Goal: Transaction & Acquisition: Purchase product/service

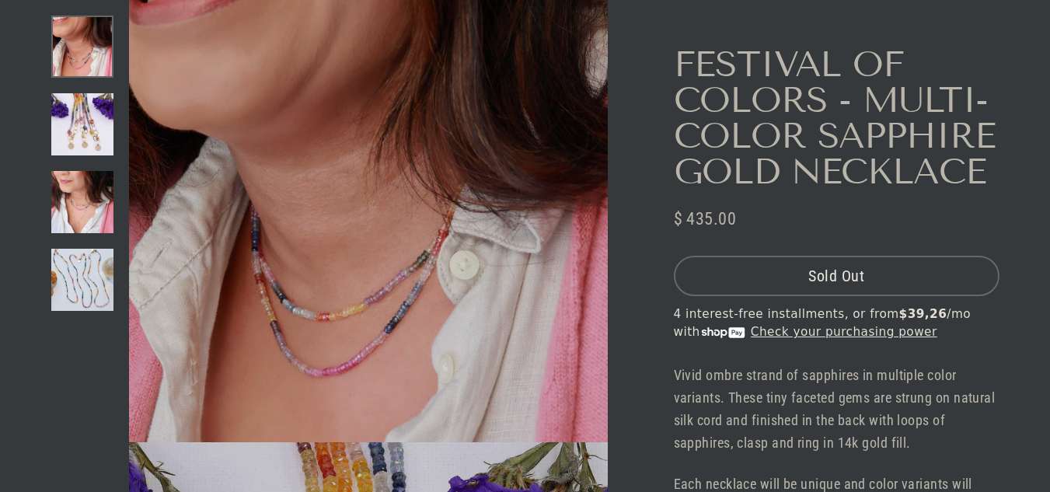
select select "3"
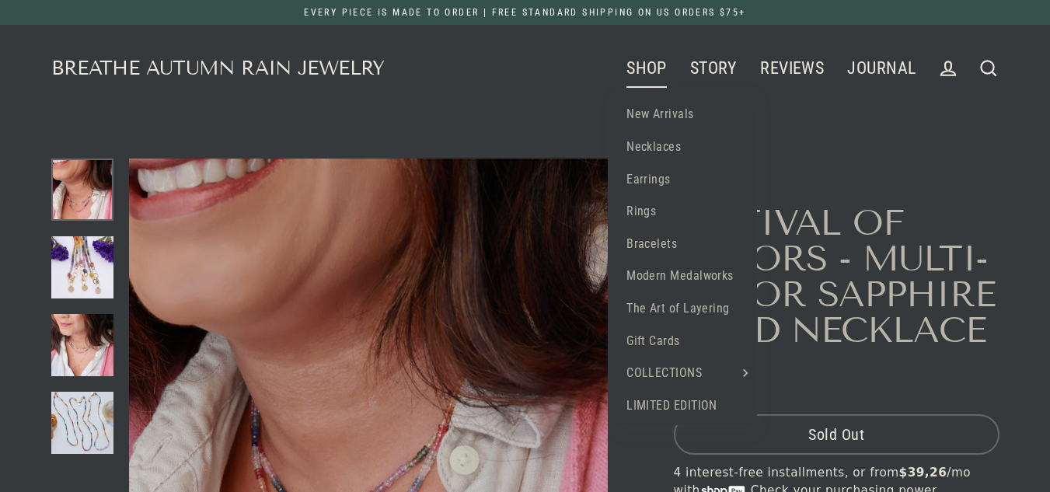
click at [630, 64] on link "SHOP" at bounding box center [647, 68] width 64 height 39
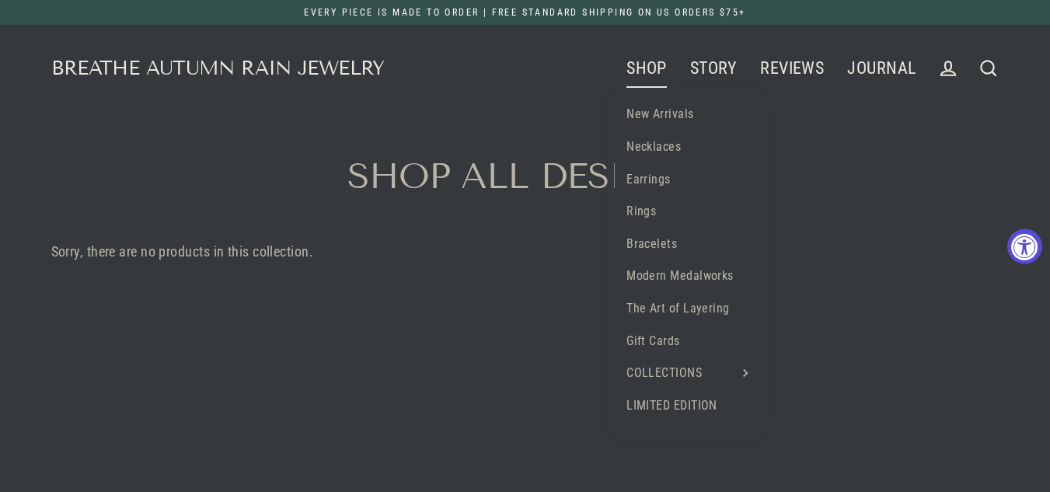
click at [667, 114] on link "New Arrivals" at bounding box center [686, 114] width 142 height 33
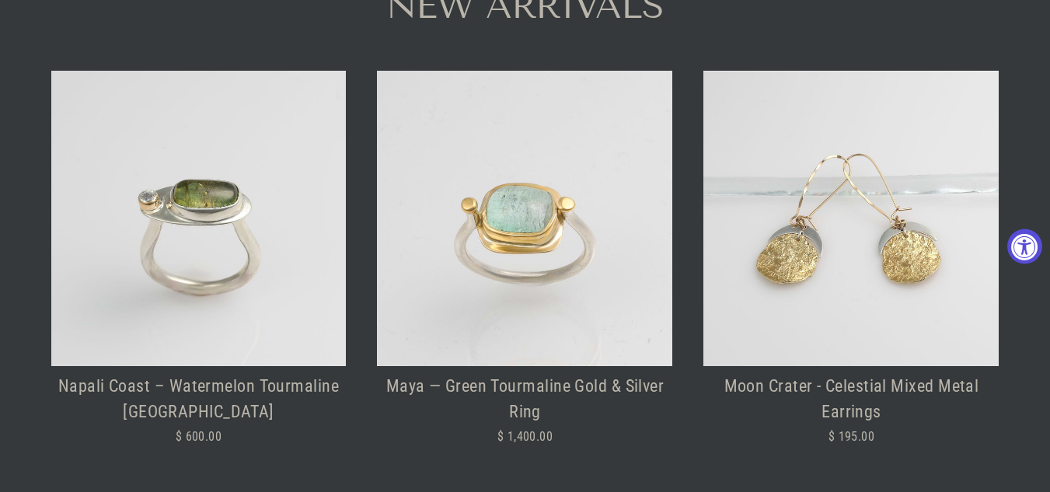
scroll to position [311, 0]
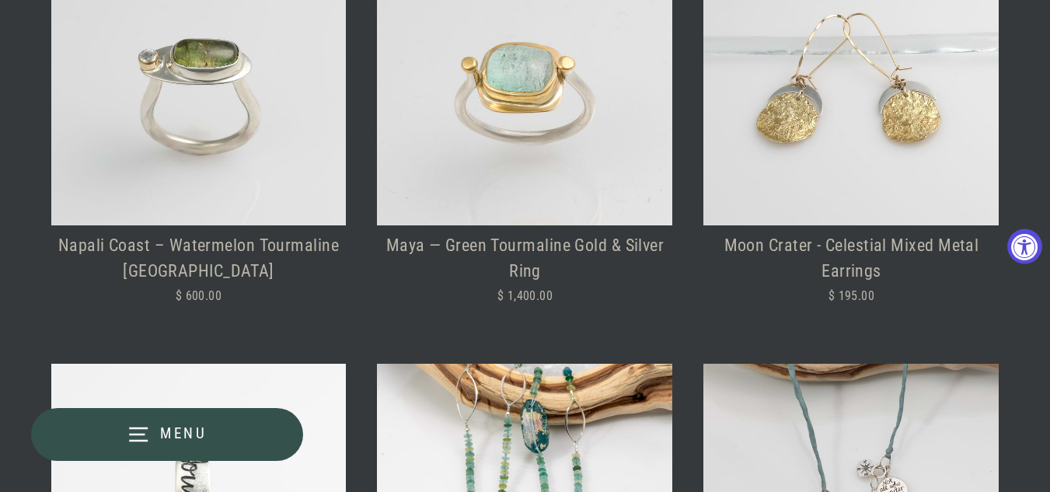
click at [570, 138] on img at bounding box center [524, 77] width 295 height 295
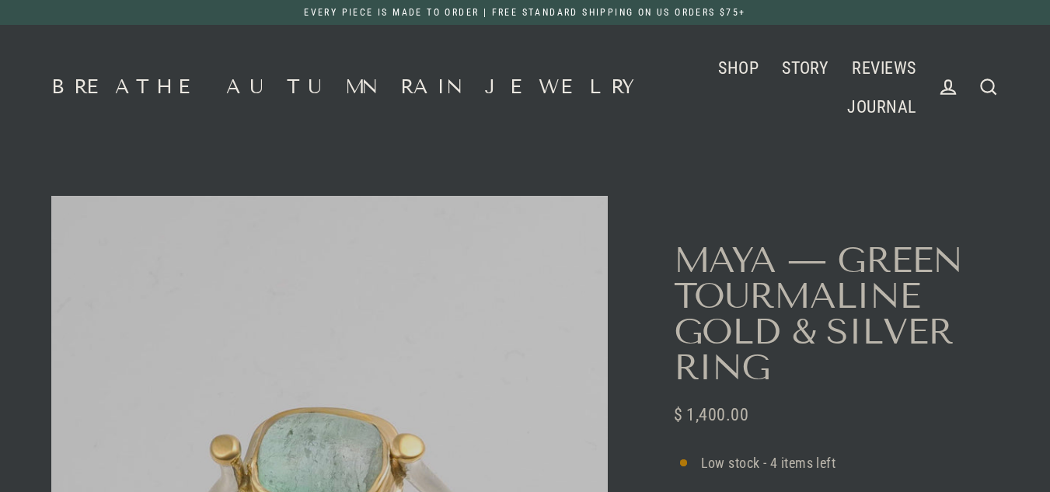
select select "3"
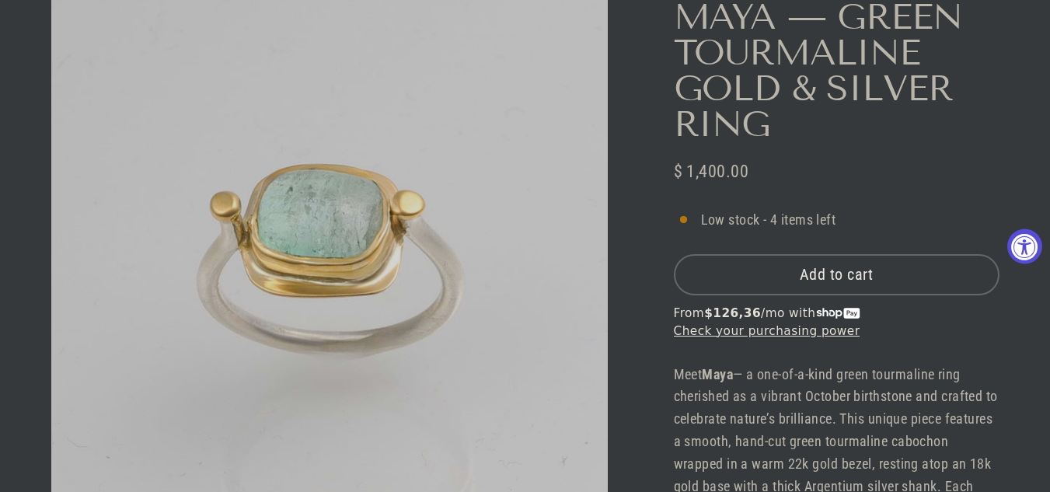
scroll to position [389, 0]
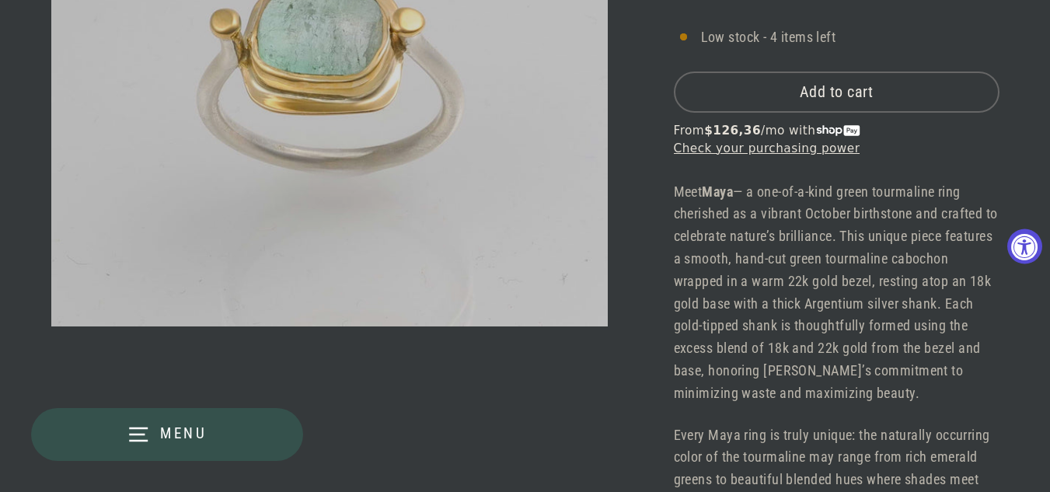
click at [861, 99] on span "Add to cart" at bounding box center [837, 91] width 74 height 19
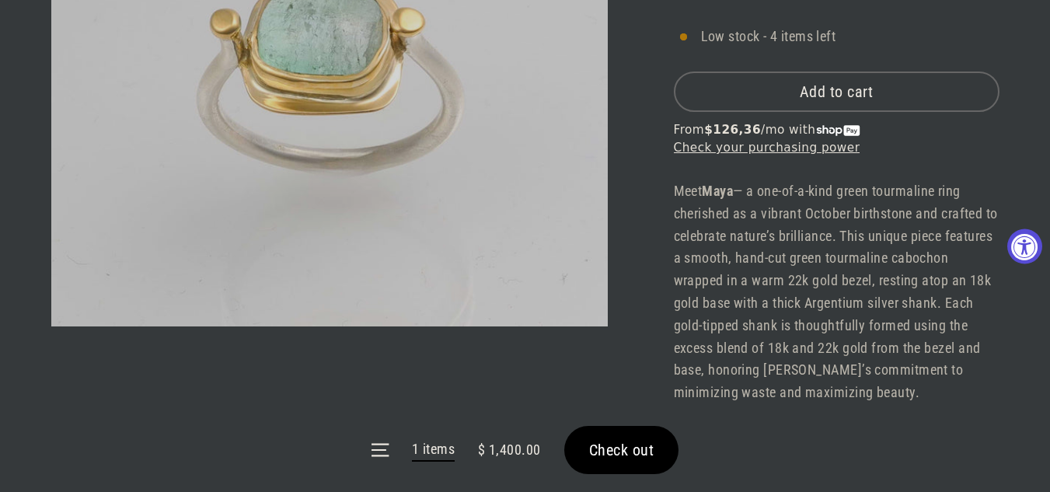
click at [651, 441] on form "Menu 1 items $ 1,400.00 Check out" at bounding box center [525, 450] width 1050 height 84
click at [639, 456] on form "Menu 1 items $ 1,400.00 Check out" at bounding box center [525, 450] width 1050 height 84
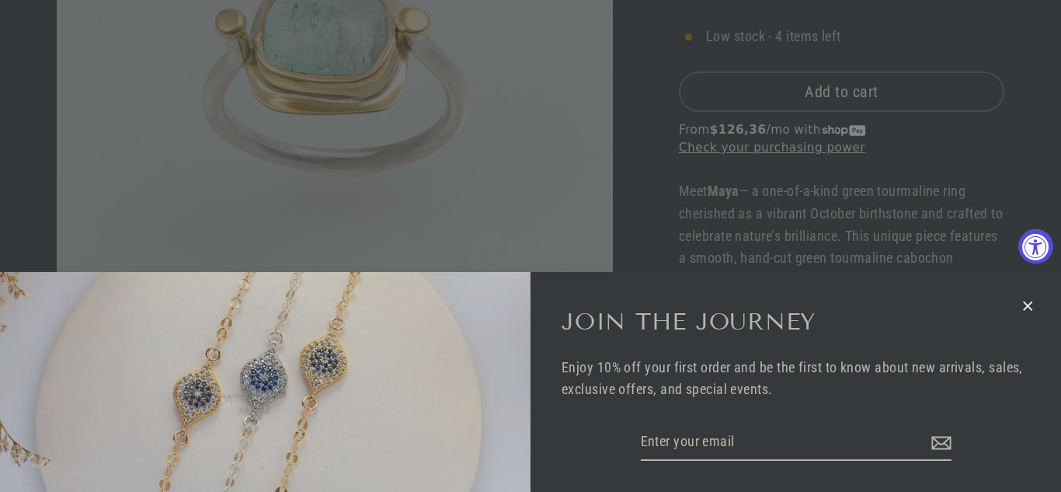
click at [1031, 306] on icon "button" at bounding box center [1028, 306] width 20 height 20
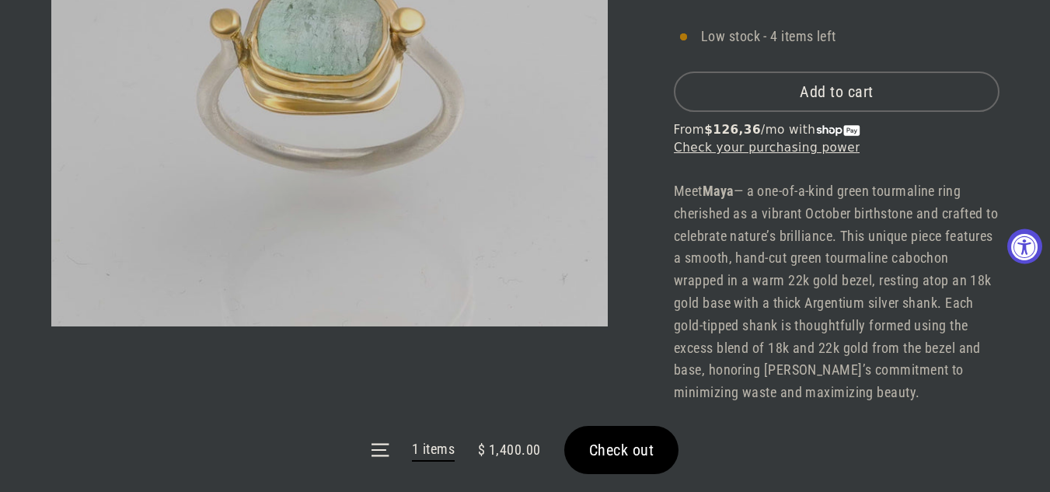
click at [637, 450] on span "Check out" at bounding box center [621, 450] width 65 height 19
